Goal: Transaction & Acquisition: Download file/media

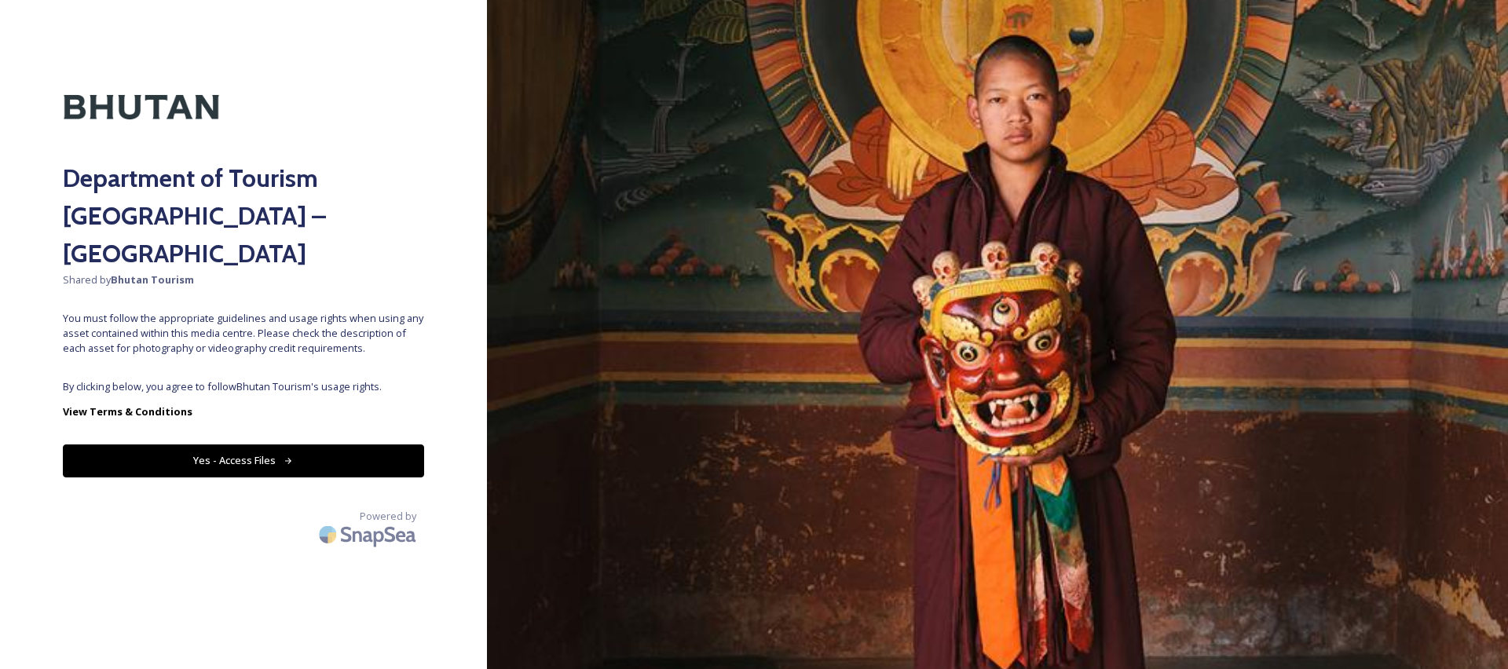
click at [390, 444] on button "Yes - Access Files" at bounding box center [243, 460] width 361 height 32
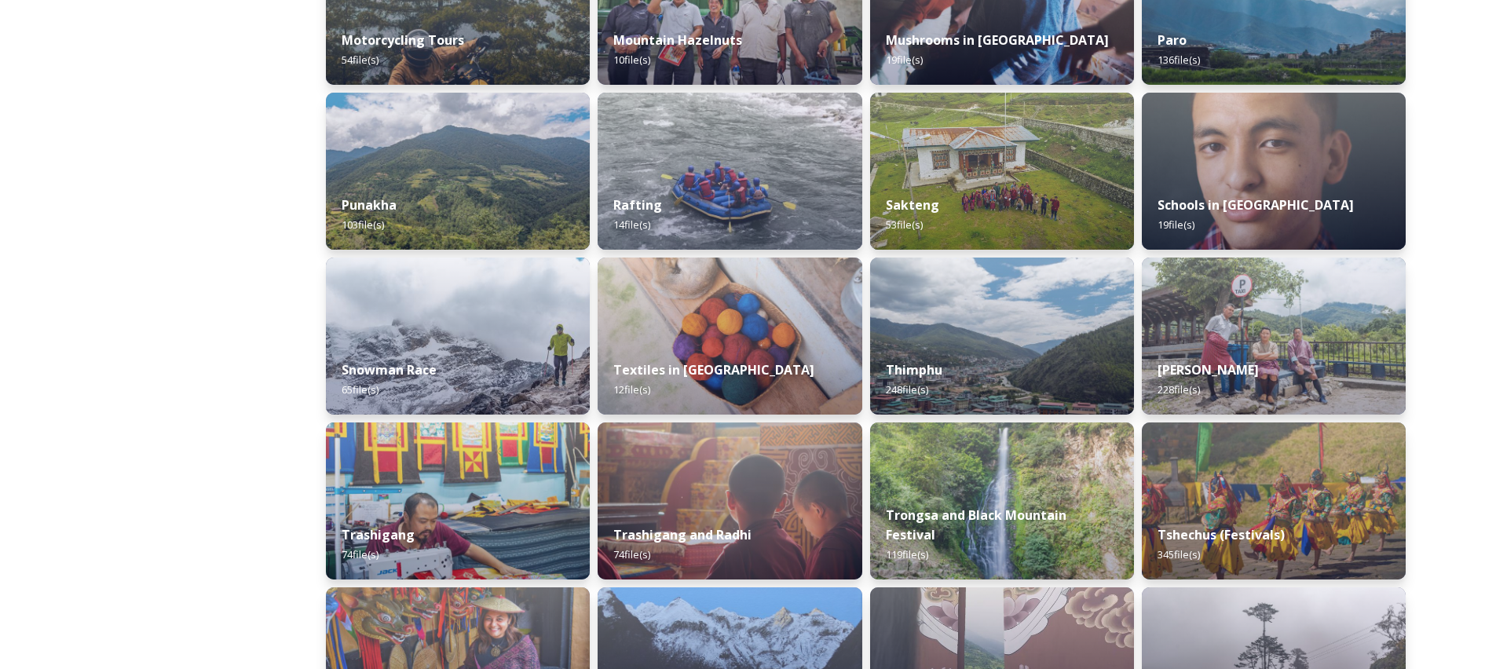
scroll to position [768, 0]
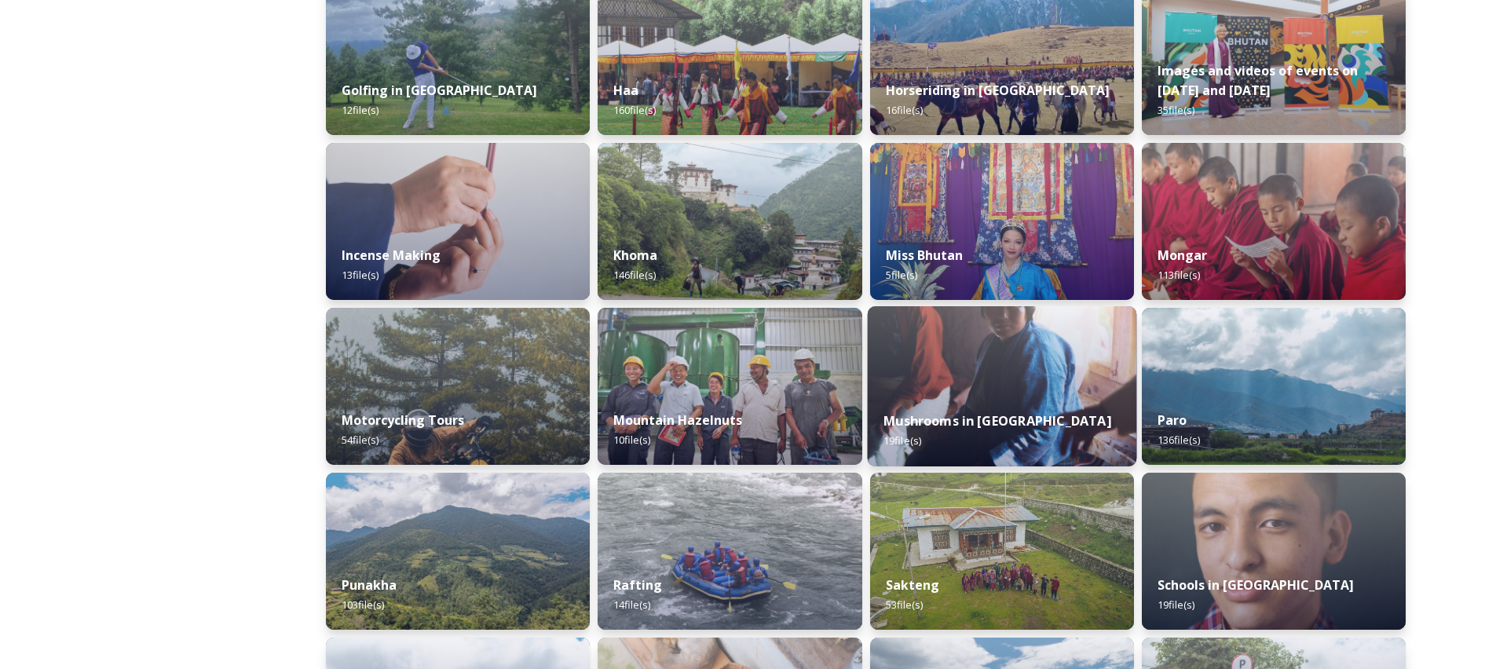
click at [1123, 367] on img at bounding box center [1001, 386] width 269 height 160
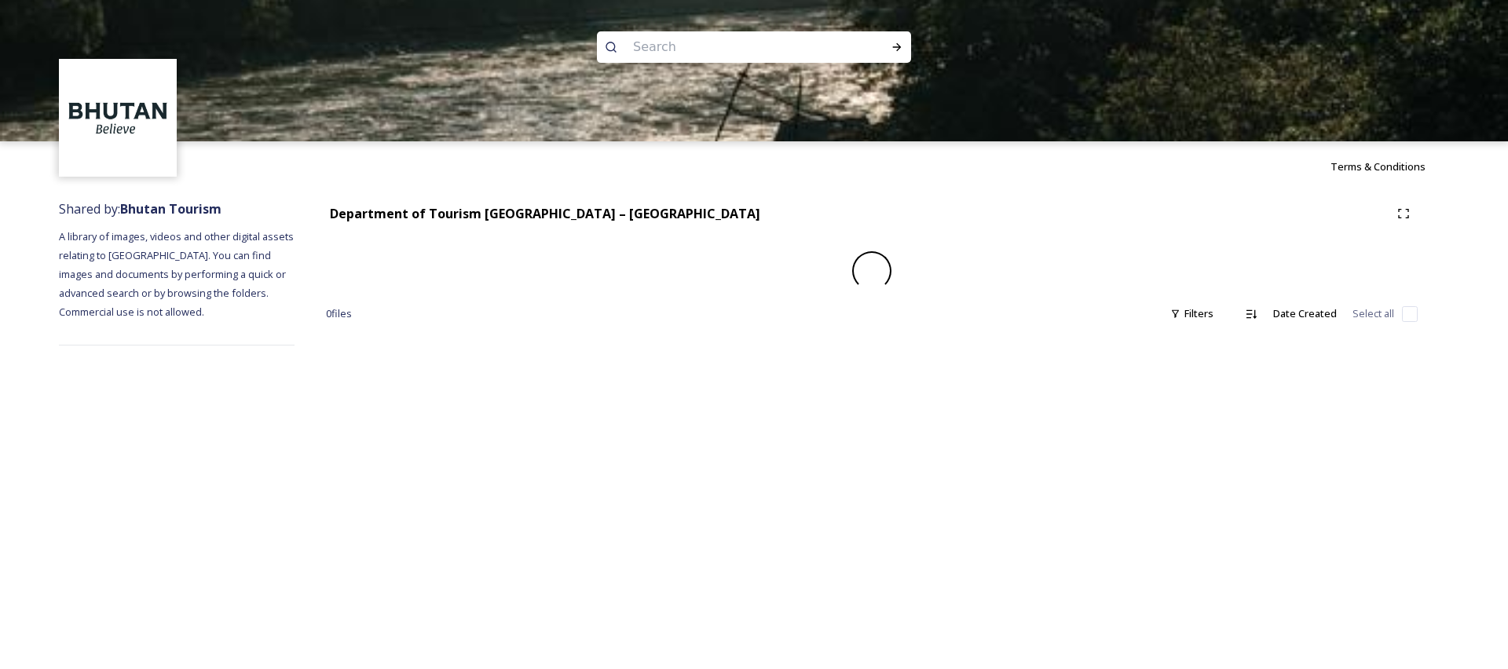
click at [1224, 370] on div "Terms & Conditions Shared by: Bhutan Tourism A library of images, videos and ot…" at bounding box center [754, 334] width 1508 height 669
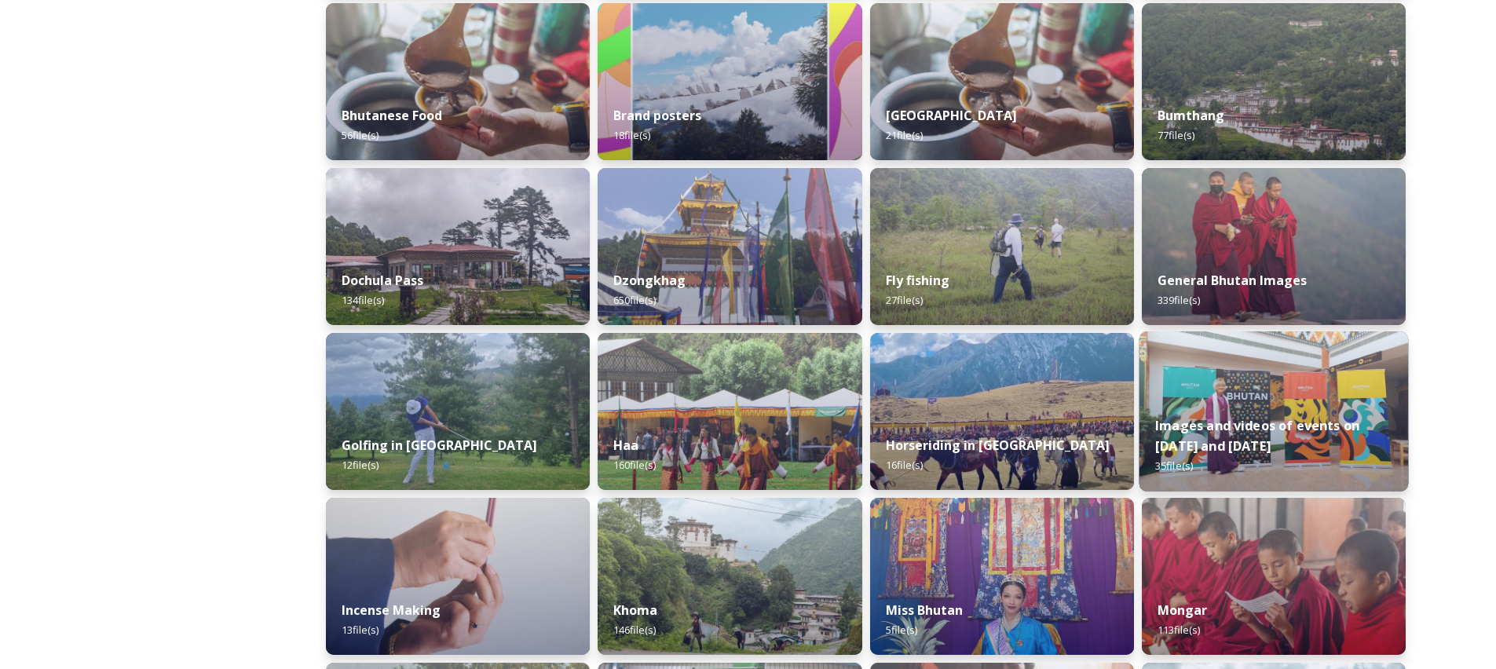
scroll to position [709, 0]
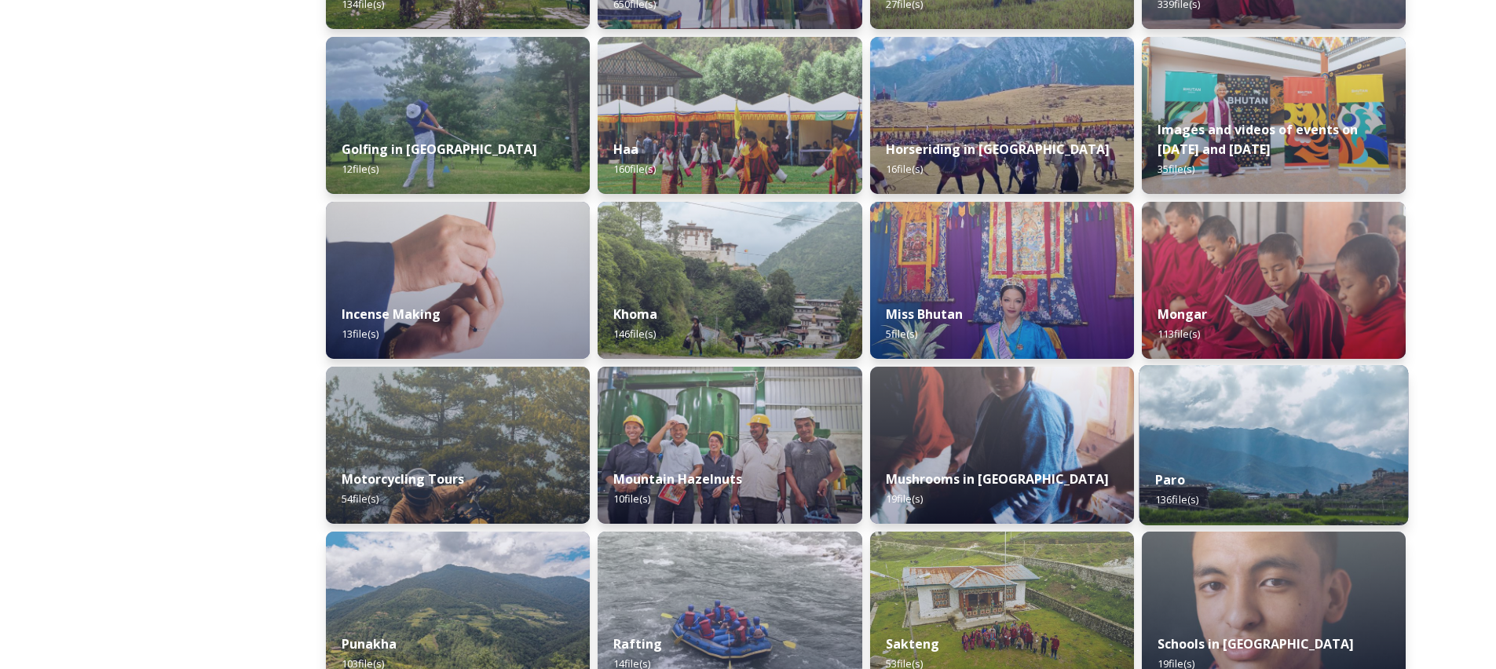
click at [1249, 485] on div "Paro 136 file(s)" at bounding box center [1273, 489] width 269 height 71
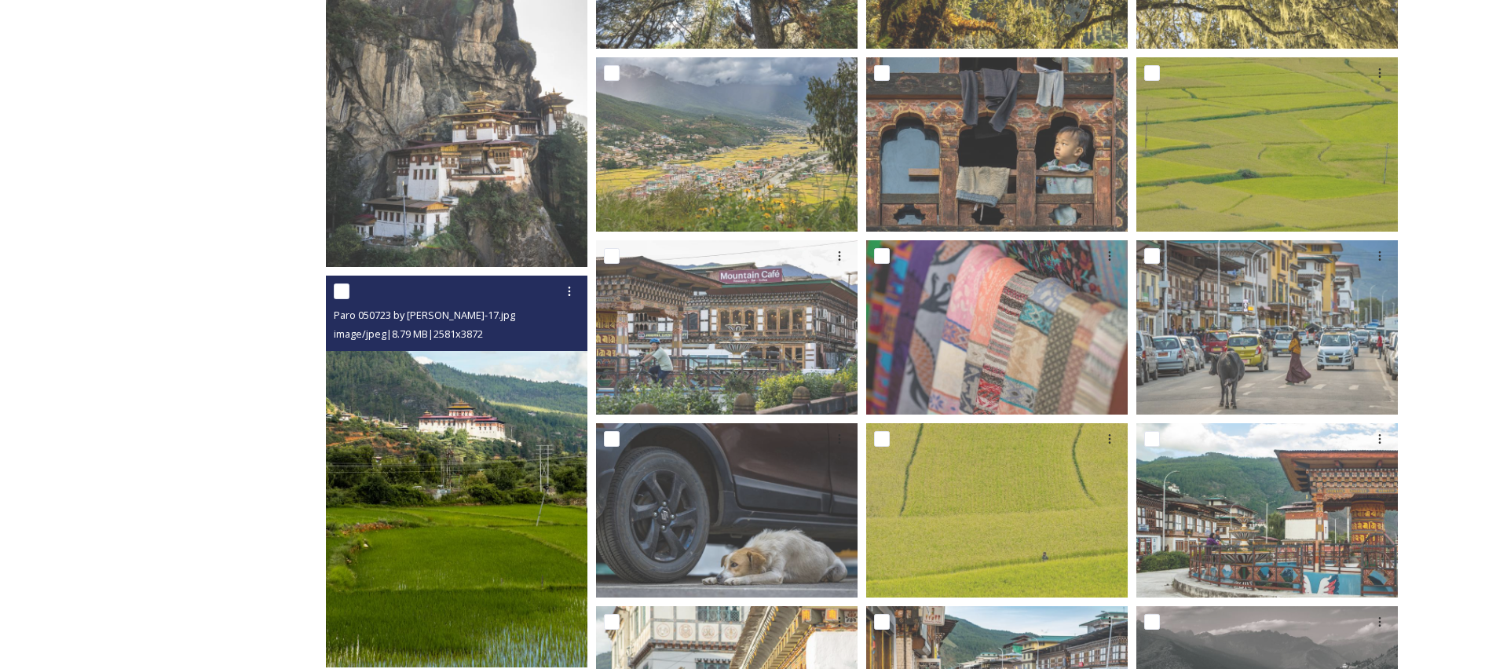
scroll to position [299, 0]
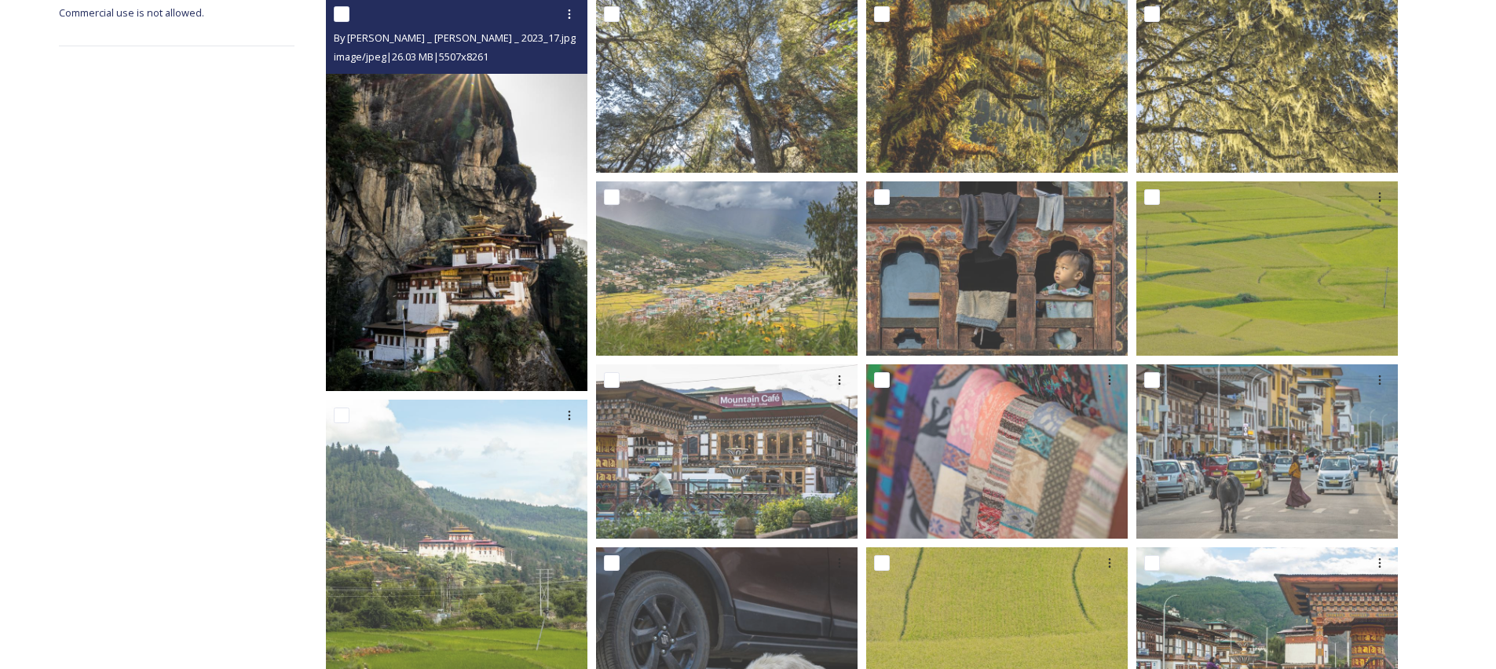
click at [470, 294] on img at bounding box center [457, 194] width 262 height 393
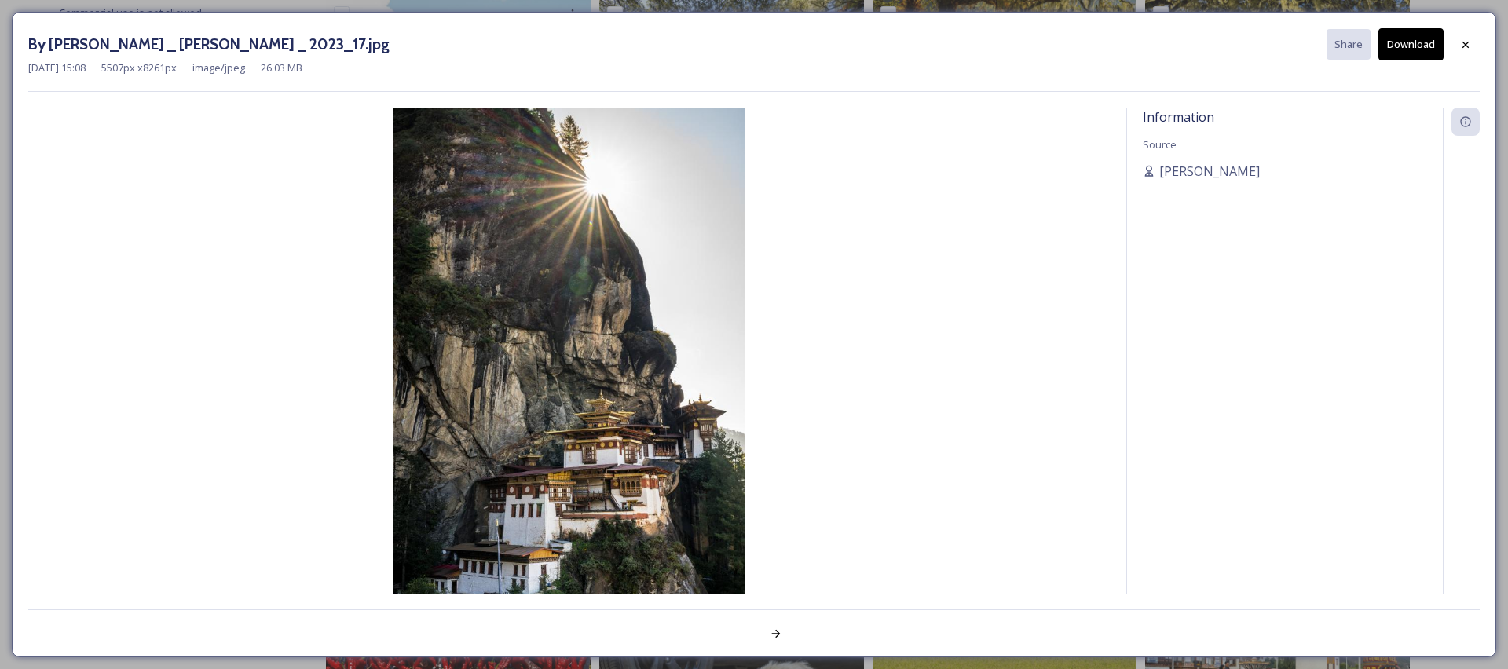
click at [1426, 43] on button "Download" at bounding box center [1410, 44] width 65 height 32
click at [1454, 42] on div at bounding box center [1465, 44] width 28 height 28
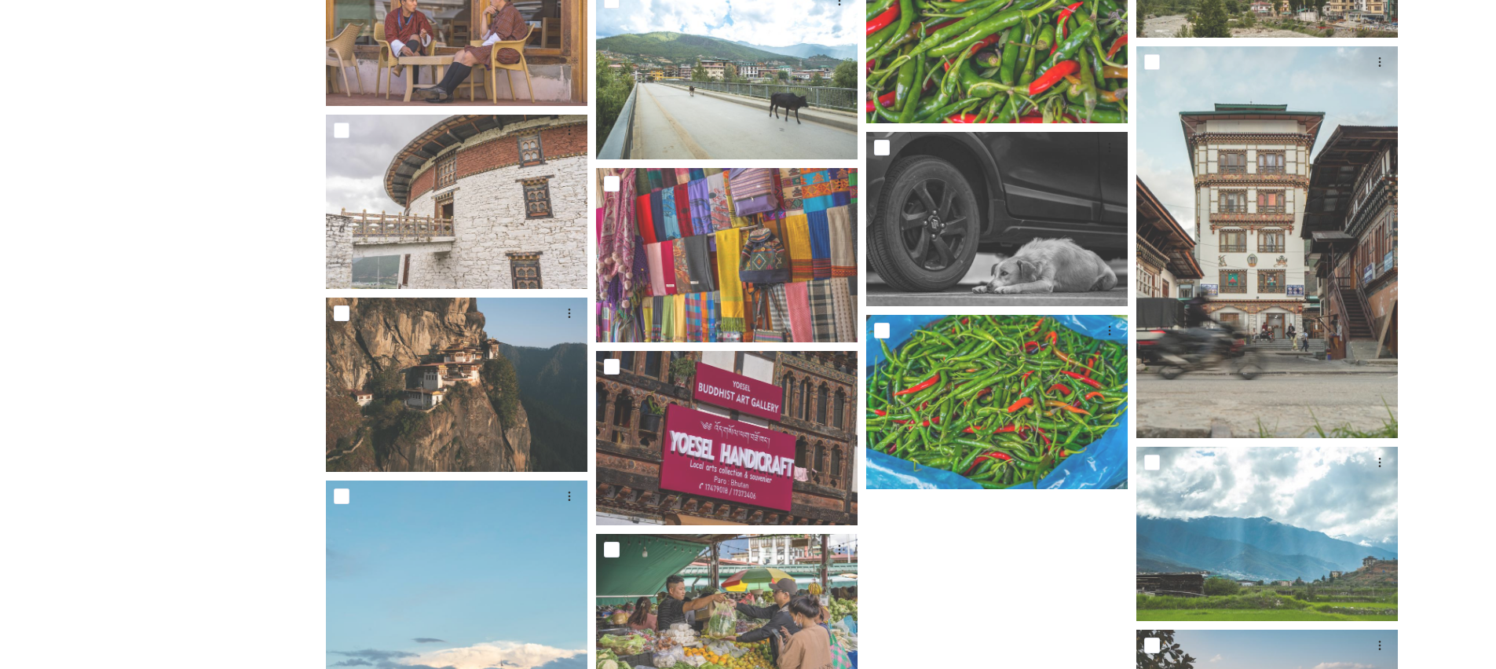
scroll to position [6920, 0]
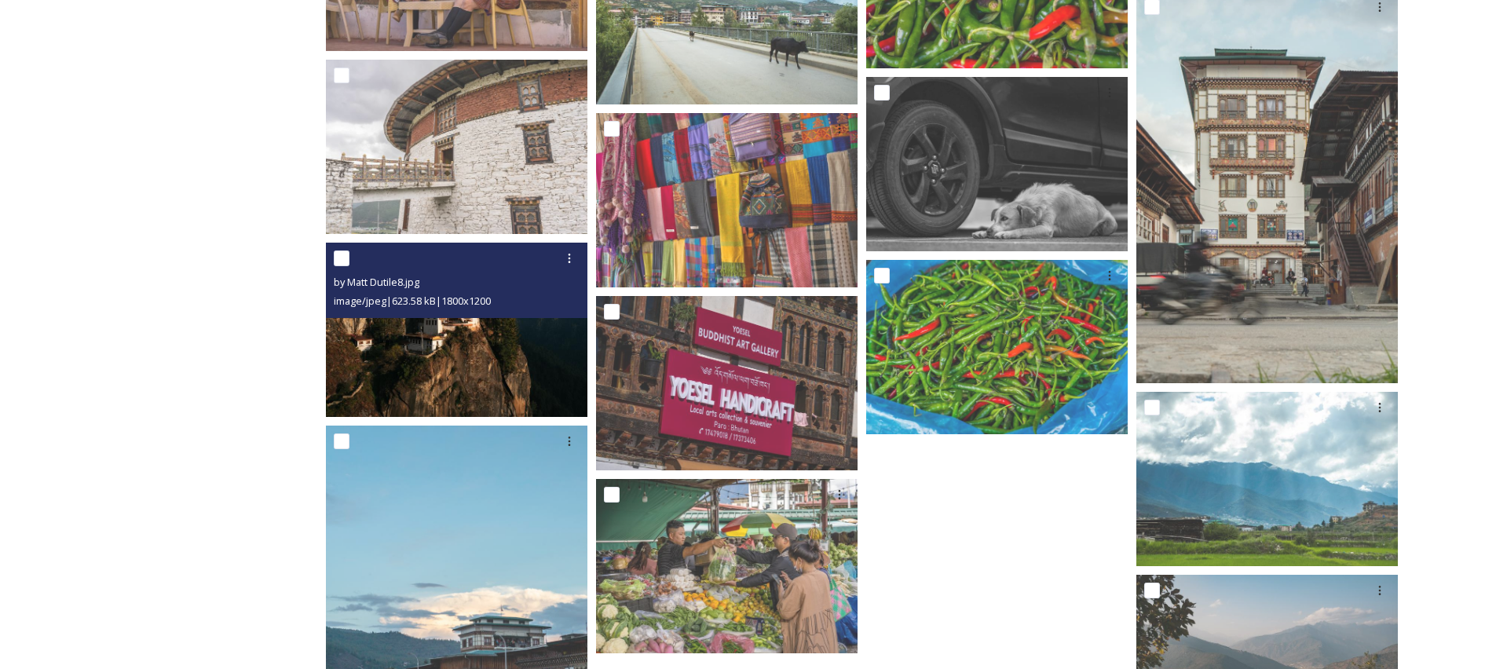
click at [505, 358] on img at bounding box center [457, 330] width 262 height 174
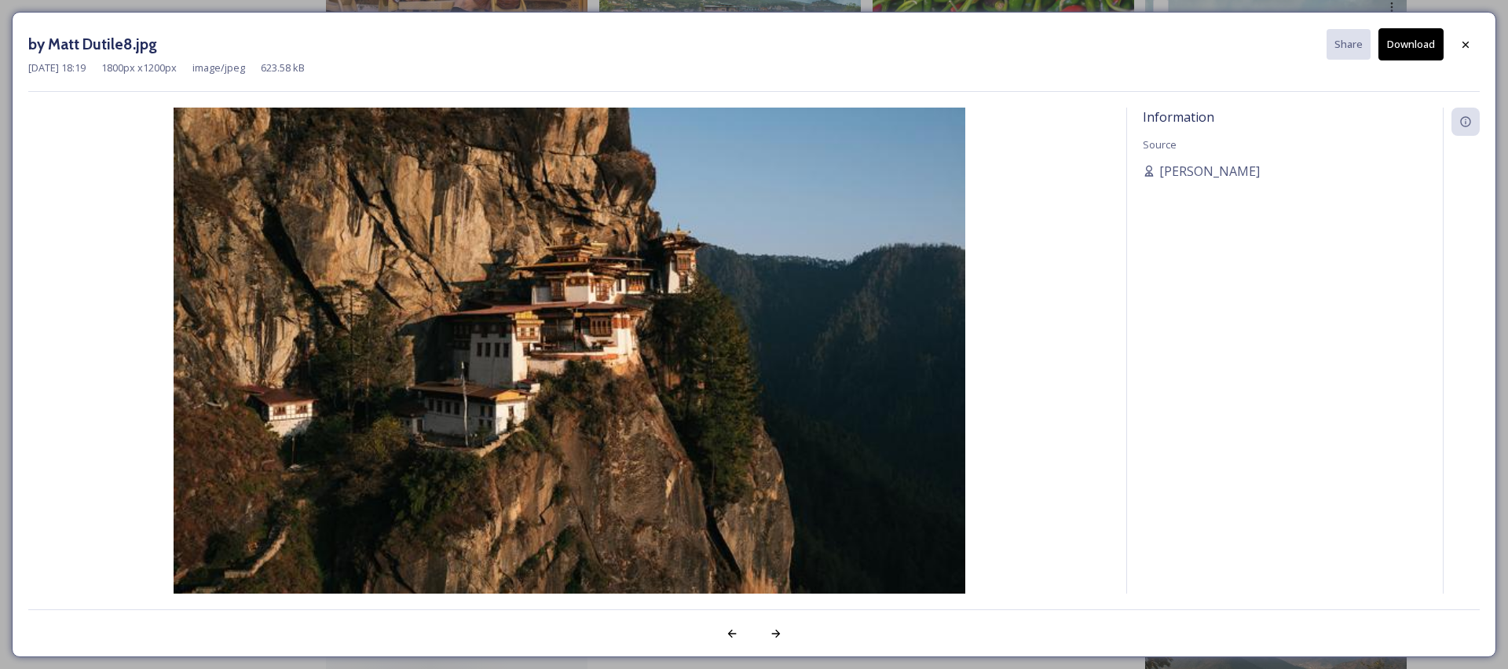
click at [1418, 48] on button "Download" at bounding box center [1410, 44] width 65 height 32
click at [1470, 46] on icon at bounding box center [1465, 44] width 13 height 13
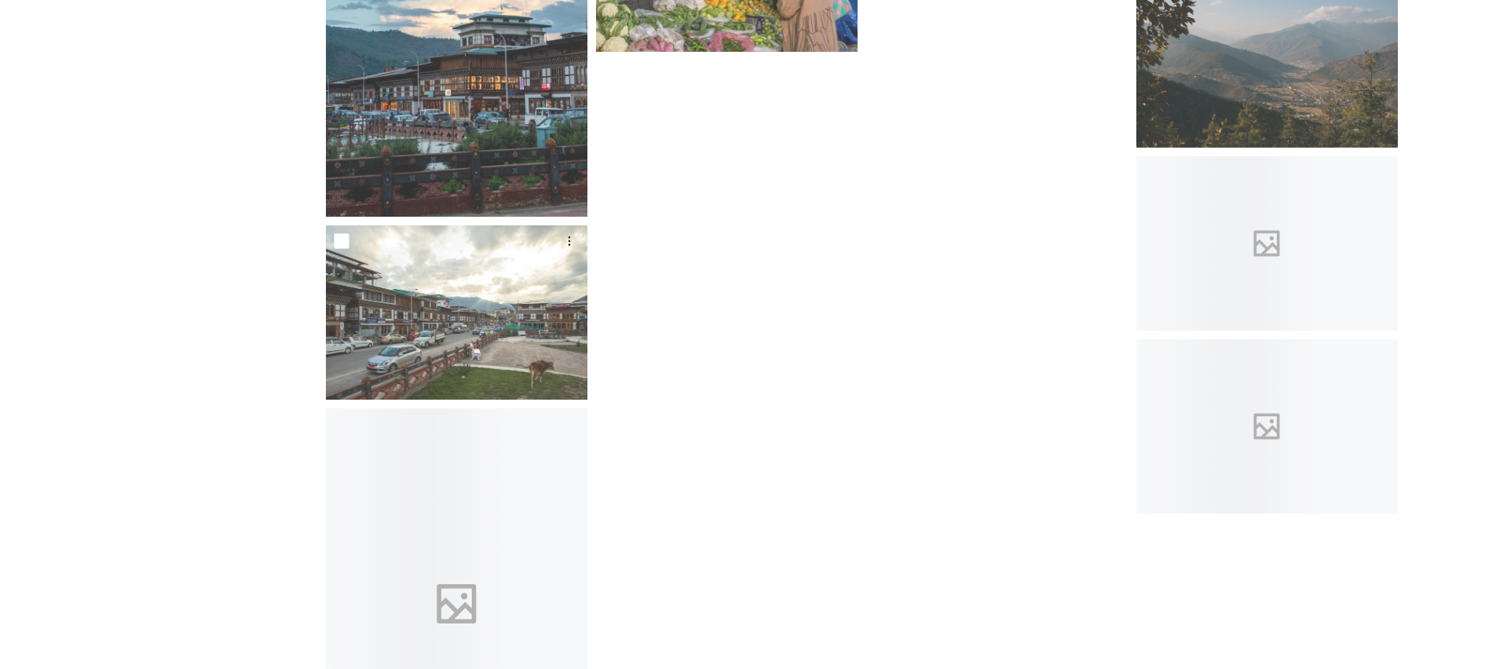
scroll to position [7855, 0]
